Goal: Information Seeking & Learning: Learn about a topic

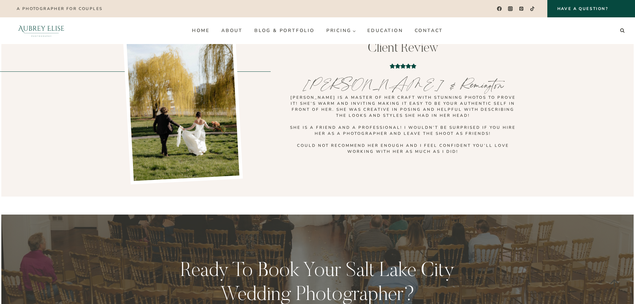
scroll to position [2548, 0]
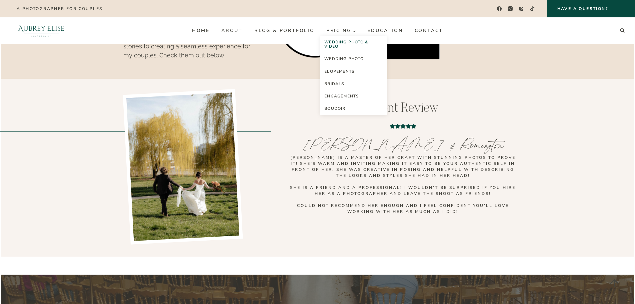
click at [349, 43] on link "Wedding Photo & Video" at bounding box center [353, 44] width 67 height 17
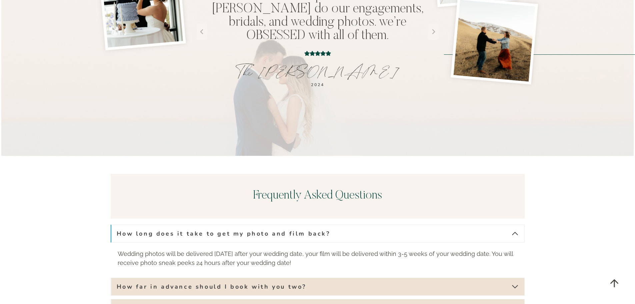
scroll to position [2267, 0]
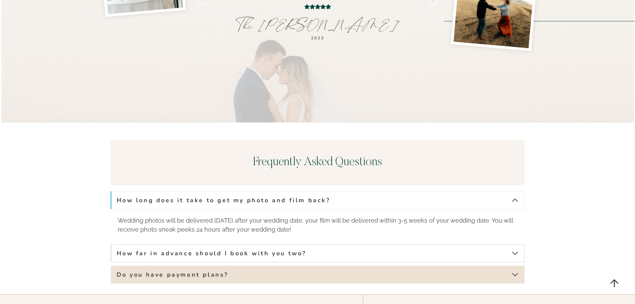
click at [279, 249] on span "How far in advance should I book with you two?" at bounding box center [212, 253] width 190 height 8
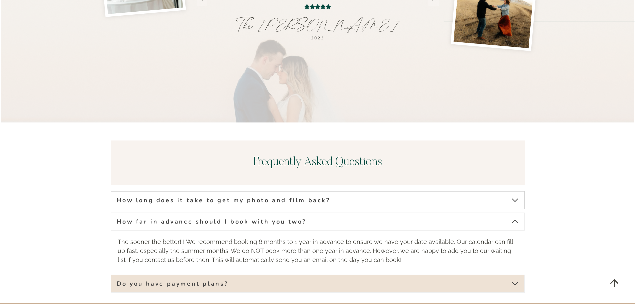
click at [285, 196] on span "How long does it take to get my photo and film back?" at bounding box center [224, 200] width 214 height 8
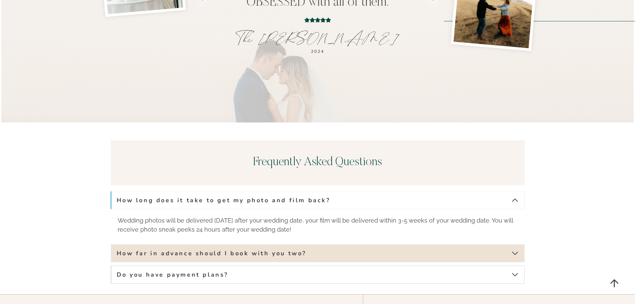
click at [329, 265] on button "Do you have payment plans?" at bounding box center [318, 274] width 414 height 18
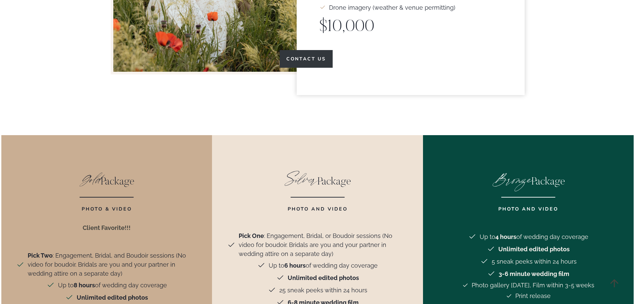
scroll to position [1634, 0]
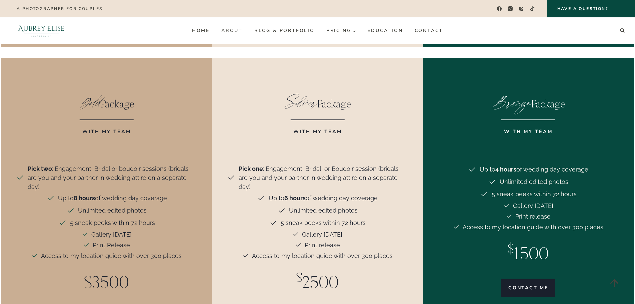
scroll to position [1801, 0]
